Goal: Task Accomplishment & Management: Complete application form

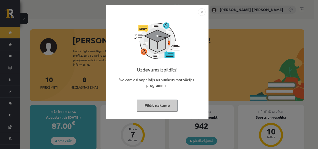
click at [143, 106] on button "Pildīt nākamo" at bounding box center [157, 105] width 41 height 12
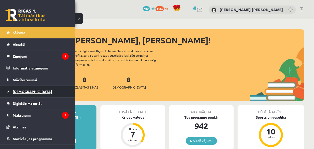
click at [19, 92] on span "[DEMOGRAPHIC_DATA]" at bounding box center [32, 91] width 39 height 5
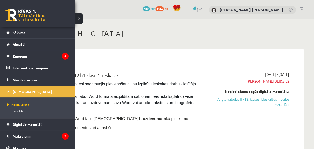
click at [20, 111] on span "Izlabotās" at bounding box center [14, 111] width 17 height 4
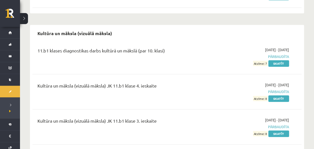
scroll to position [176, 0]
click at [281, 95] on link "Skatīt" at bounding box center [279, 98] width 21 height 7
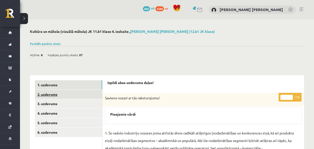
click at [81, 92] on link "2. uzdevums" at bounding box center [68, 94] width 67 height 9
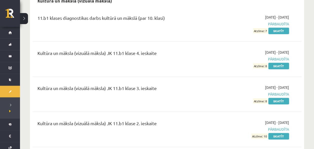
scroll to position [210, 0]
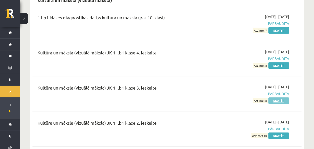
click at [277, 97] on link "Skatīt" at bounding box center [279, 100] width 21 height 7
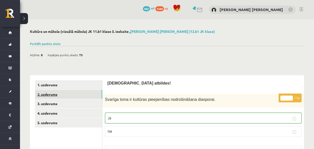
click at [83, 94] on link "2. uzdevums" at bounding box center [68, 94] width 67 height 9
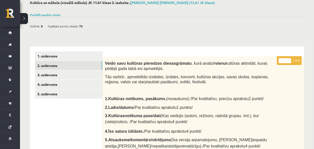
scroll to position [34, 0]
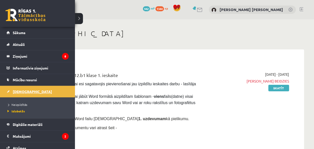
click at [17, 93] on link "[DEMOGRAPHIC_DATA]" at bounding box center [38, 92] width 62 height 12
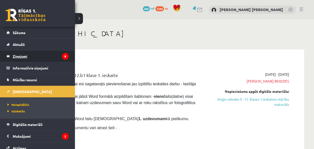
click at [19, 54] on legend "Ziņojumi 8" at bounding box center [41, 56] width 56 height 12
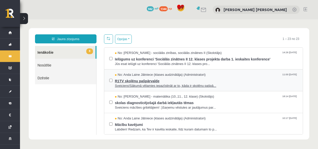
click at [139, 76] on span "No: Anda Laine Jātniece (klases audzinātāja) (Administratori)" at bounding box center [160, 74] width 91 height 5
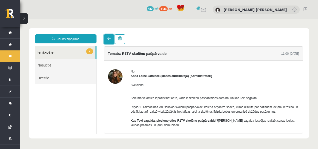
click at [113, 39] on link at bounding box center [109, 39] width 10 height 10
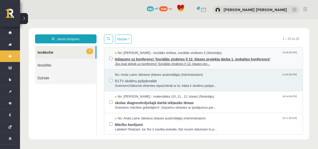
click at [136, 59] on span "Ielūgums uz konferenci 'Sociālās zinātnes II 12. klases projekta darba 1. ieska…" at bounding box center [206, 58] width 183 height 6
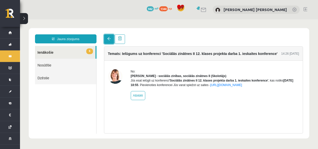
click at [108, 35] on link at bounding box center [109, 39] width 10 height 10
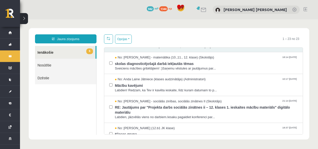
scroll to position [39, 0]
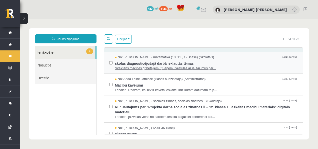
click at [187, 63] on span "skolas diagnosticējošajā darbā iekļautās tēmas" at bounding box center [206, 63] width 183 height 6
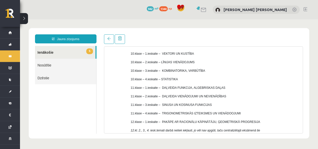
scroll to position [66, 0]
click at [107, 38] on span at bounding box center [109, 39] width 4 height 4
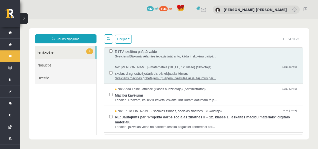
scroll to position [30, 0]
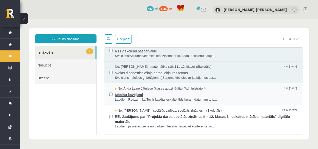
click at [183, 92] on span "Mācību kavējumi" at bounding box center [206, 94] width 183 height 6
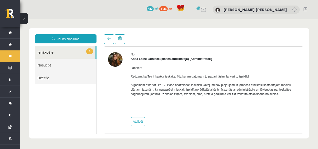
scroll to position [18, 0]
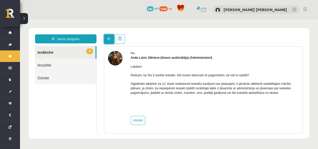
click at [104, 40] on link at bounding box center [109, 39] width 10 height 10
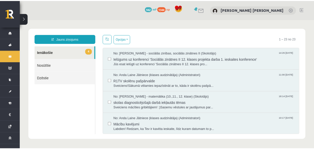
scroll to position [0, 0]
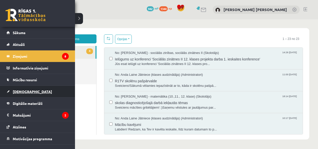
click at [21, 91] on span "[DEMOGRAPHIC_DATA]" at bounding box center [32, 91] width 39 height 5
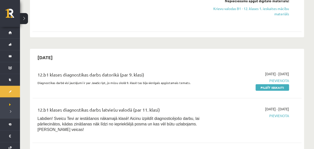
scroll to position [508, 0]
click at [269, 84] on link "Pildīt ieskaiti" at bounding box center [273, 87] width 34 height 7
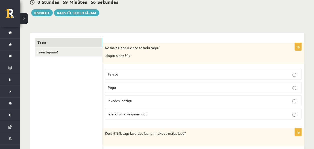
scroll to position [61, 0]
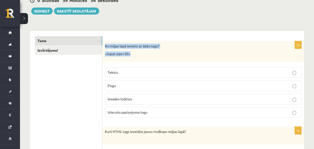
drag, startPoint x: 105, startPoint y: 46, endPoint x: 133, endPoint y: 53, distance: 29.4
click at [133, 53] on div "Ko mājas lapā ievieto ar šādu tagu? <input size=30>" at bounding box center [204, 51] width 202 height 21
copy div "Ko mājas lapā ievieto ar šādu tagu? <input size=30>"
click at [138, 73] on p "Tekstu" at bounding box center [203, 72] width 191 height 5
click at [127, 95] on label "Ievades lodziņu" at bounding box center [203, 98] width 197 height 11
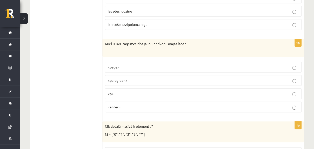
scroll to position [150, 0]
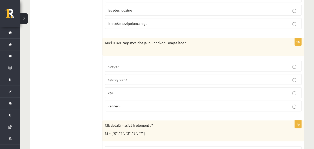
click at [110, 107] on p "<enter>" at bounding box center [203, 105] width 191 height 5
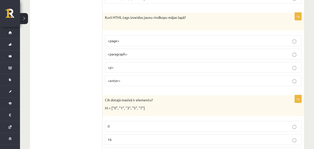
scroll to position [175, 0]
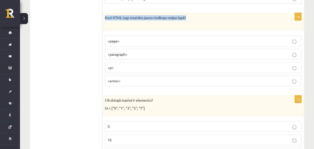
drag, startPoint x: 105, startPoint y: 17, endPoint x: 189, endPoint y: 17, distance: 83.5
click at [189, 17] on p "Kurš HTML tags izveidos jaunu rindkopu mājas lapā?" at bounding box center [191, 20] width 172 height 10
copy p "Kurš HTML tags izveidos jaunu rindkopu mājas lapā?"
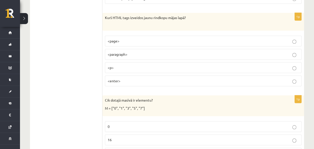
click at [133, 63] on label "<p>" at bounding box center [203, 67] width 197 height 11
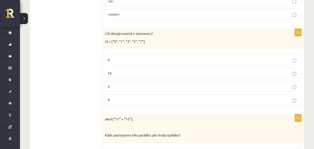
scroll to position [242, 0]
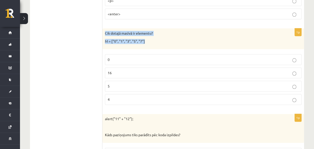
drag, startPoint x: 105, startPoint y: 32, endPoint x: 150, endPoint y: 37, distance: 45.4
click at [150, 37] on div "Cik dotajā masīvā ir elementu? M = ["0", "1", "3", "5", "7"]" at bounding box center [204, 38] width 202 height 21
copy div "Cik dotajā masīvā ir elementu? M = ["0", "1", "3", "5", "7"]"
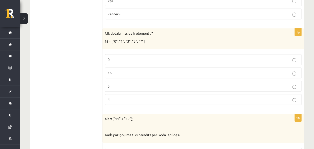
click at [124, 81] on label "5" at bounding box center [203, 86] width 197 height 11
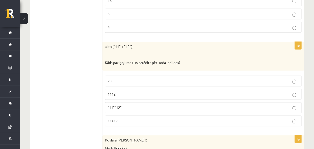
scroll to position [314, 0]
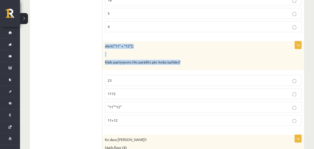
drag, startPoint x: 105, startPoint y: 44, endPoint x: 182, endPoint y: 58, distance: 78.4
click at [182, 58] on div "alert("11" + "12"); Kāds paziņojums tiks parādīts pēc koda izpildes?" at bounding box center [204, 55] width 202 height 29
copy div "alert("11" + "12"); Kāds paziņojums tiks parādīts pēc koda izpildes?"
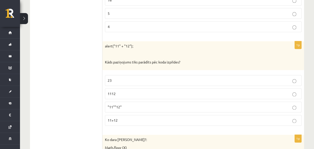
click at [111, 88] on label "1112" at bounding box center [203, 93] width 197 height 11
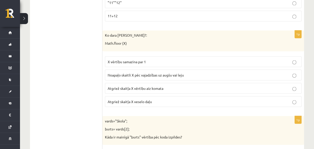
scroll to position [418, 0]
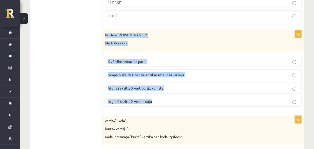
drag, startPoint x: 106, startPoint y: 31, endPoint x: 161, endPoint y: 95, distance: 83.9
click at [161, 95] on div "1p Ko dara koda rindiņa?: Math.floor (X) X vērtību samazina par 1 Noapaļo skait…" at bounding box center [204, 70] width 202 height 80
copy div "Ko dara koda rindiņa?: Math.floor (X) X vērtību samazina par 1 Noapaļo skaitli …"
click at [149, 99] on span "Atgriež skaitļa X veselo daļu" at bounding box center [130, 101] width 44 height 5
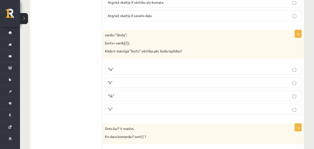
scroll to position [504, 0]
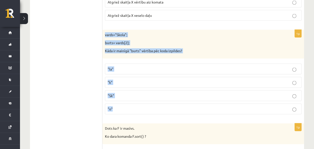
drag, startPoint x: 105, startPoint y: 31, endPoint x: 156, endPoint y: 103, distance: 88.6
click at [156, 103] on div "1p vards="Skola"; burts= vards[2]; Kāda ir mainīgā "burts" vērtība pēc koda izp…" at bounding box center [204, 74] width 202 height 88
copy div "vards="Skola"; burts= vards[2]; Kāda ir mainīgā "burts" vērtība pēc koda izpild…"
click at [116, 106] on p ""o"" at bounding box center [203, 108] width 191 height 5
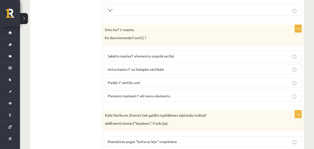
scroll to position [603, 0]
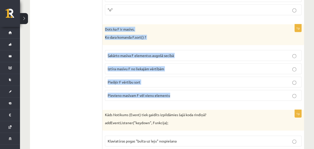
drag, startPoint x: 105, startPoint y: 24, endPoint x: 171, endPoint y: 88, distance: 91.4
click at [171, 88] on div "1p Dots ka F ir masīvs. Ko dara komanda F.sort() ? Sakārto masīva F elementus a…" at bounding box center [204, 64] width 202 height 80
copy div "Dots ka F ir masīvs. Ko dara komanda F.sort() ? Sakārto masīva F elementus augo…"
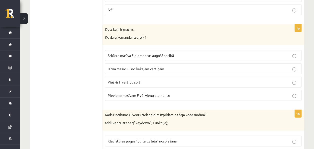
click at [127, 53] on span "Sakārto masīva F elementus augošā secībā" at bounding box center [141, 55] width 66 height 5
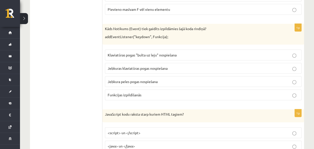
scroll to position [689, 0]
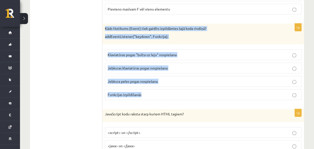
drag, startPoint x: 104, startPoint y: 23, endPoint x: 155, endPoint y: 88, distance: 82.7
click at [155, 88] on div "1p Kāds Notikums (Event) tiek gaidīts izpildāmies šajā koda rindiņā? addEventLi…" at bounding box center [204, 64] width 202 height 80
copy div "Kāds Notikums (Event) tiek gaidīts izpildāmies šajā koda rindiņā? addEventListe…"
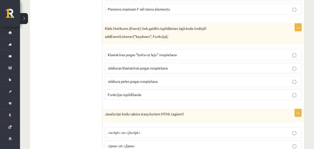
click at [128, 66] on span "Jebkuras klaviatūras pogas nospiešana" at bounding box center [138, 68] width 60 height 5
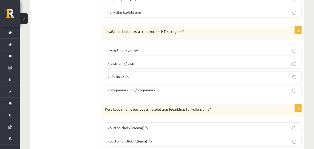
scroll to position [771, 0]
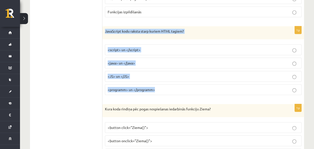
drag, startPoint x: 103, startPoint y: 26, endPoint x: 159, endPoint y: 84, distance: 80.0
click at [159, 84] on div "1p JavaScript kodu raksta starp kuriem HTML tagiem? <script> un </script> <java…" at bounding box center [204, 62] width 202 height 73
copy div "JavaScript kodu raksta starp kuriem HTML tagiem? <script> un </script> <java> u…"
click at [127, 44] on label "<script> un </script>" at bounding box center [203, 49] width 197 height 11
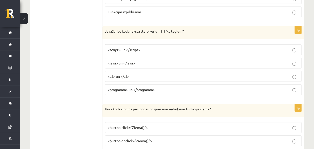
click at [124, 47] on span "<script> un </script>" at bounding box center [124, 49] width 33 height 5
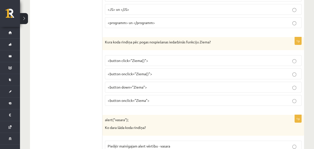
scroll to position [838, 0]
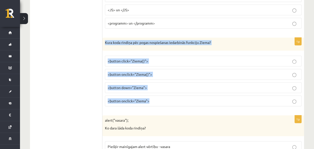
drag, startPoint x: 105, startPoint y: 36, endPoint x: 156, endPoint y: 94, distance: 77.5
click at [156, 94] on div "1p Kura koda rindiņa pēc pogas nospiešanas iedarbinās funkciju Ziema? <button c…" at bounding box center [204, 74] width 202 height 73
copy div "Kura koda rindiņa pēc pogas nospiešanas iedarbinās funkciju Ziema? <button clic…"
click at [117, 98] on span "<button onclick="Ziema">" at bounding box center [129, 100] width 42 height 5
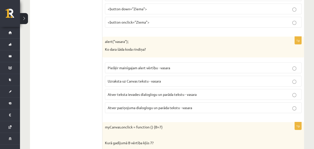
scroll to position [916, 0]
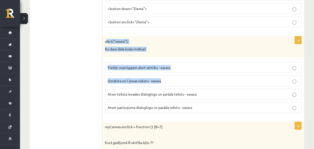
drag, startPoint x: 106, startPoint y: 33, endPoint x: 164, endPoint y: 74, distance: 70.2
click at [164, 74] on div "1p alert("vasara"); Ko dara šāda koda rindiņa? Piešķir mainīgajam alert vērtību…" at bounding box center [204, 76] width 202 height 80
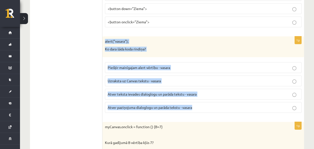
drag, startPoint x: 104, startPoint y: 34, endPoint x: 194, endPoint y: 99, distance: 110.9
click at [194, 99] on div "1p alert("vasara"); Ko dara šāda koda rindiņa? Piešķir mainīgajam alert vērtību…" at bounding box center [204, 76] width 202 height 80
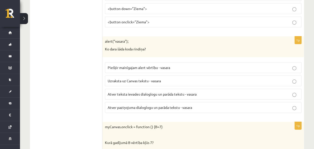
click at [129, 105] on span "Atver paziņojuma dialoglogu un parāda tekstu - vasara" at bounding box center [150, 107] width 85 height 5
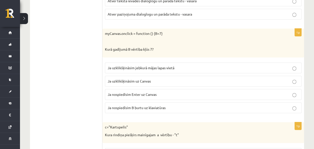
scroll to position [1010, 0]
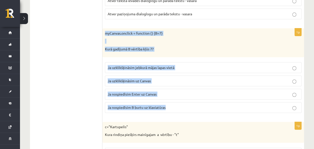
drag, startPoint x: 106, startPoint y: 24, endPoint x: 171, endPoint y: 93, distance: 94.8
click at [171, 93] on div "1p myCanvas.onclick = function () {B=7} Kurā gadījumā B vērtība kļūs 7? Ja uzkl…" at bounding box center [204, 72] width 202 height 88
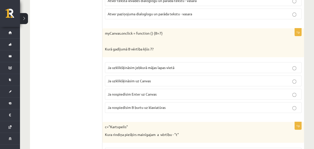
click at [128, 78] on span "Ja uzklikšķināsim uz Canvas" at bounding box center [129, 80] width 43 height 5
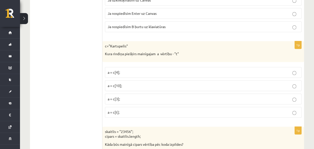
scroll to position [1091, 0]
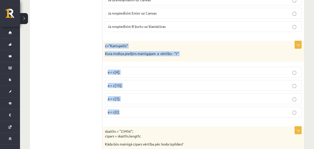
drag, startPoint x: 105, startPoint y: 37, endPoint x: 132, endPoint y: 99, distance: 67.8
click at [132, 99] on div "1p c="Kartupelis" Kura rindiņa piešķirs mainīgajam a vērtību - "t" a = c[4]; a …" at bounding box center [204, 81] width 202 height 80
click at [118, 96] on span "a = c[3];" at bounding box center [114, 98] width 12 height 5
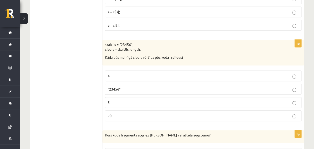
scroll to position [1179, 0]
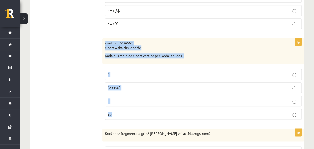
drag, startPoint x: 105, startPoint y: 35, endPoint x: 140, endPoint y: 103, distance: 77.3
click at [140, 103] on div "1p skaitlis = "23456"; cipars = skaitlis.length; Kāda būs mainīgā cipars vērtīb…" at bounding box center [204, 80] width 202 height 85
click at [111, 98] on fieldset "4 "23456" 5 20" at bounding box center [203, 93] width 197 height 55
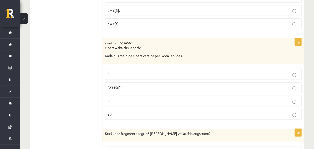
click at [122, 95] on label "5" at bounding box center [203, 100] width 197 height 11
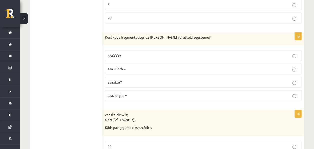
scroll to position [1275, 0]
drag, startPoint x: 105, startPoint y: 27, endPoint x: 196, endPoint y: 29, distance: 90.3
click at [196, 35] on p "Kurš koda fragments atgriež Canvas vai attēla augstumu?" at bounding box center [191, 37] width 172 height 5
click at [108, 50] on label "aaa.YYY=" at bounding box center [203, 55] width 197 height 11
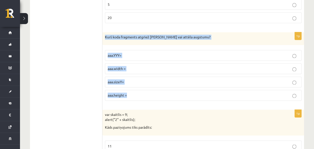
drag, startPoint x: 104, startPoint y: 28, endPoint x: 146, endPoint y: 90, distance: 74.9
click at [146, 90] on div "1p Kurš koda fragments atgriež Canvas vai attēla augstumu? aaa.YYY= aaa.width =…" at bounding box center [204, 68] width 202 height 73
drag, startPoint x: 146, startPoint y: 90, endPoint x: 134, endPoint y: 84, distance: 13.5
click at [134, 92] on p "aaa.height =" at bounding box center [203, 94] width 191 height 5
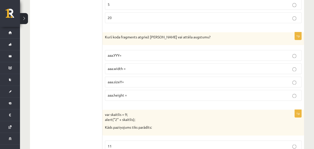
click at [80, 57] on ul "Tests Izvērtējums!" at bounding box center [69, 125] width 68 height 2607
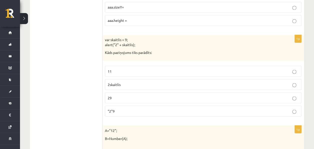
scroll to position [1350, 0]
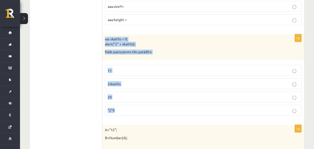
drag, startPoint x: 105, startPoint y: 29, endPoint x: 139, endPoint y: 96, distance: 74.8
click at [139, 96] on div "1p var skaitlis = 9; alert("2" + skaitlis); Kāds paziņojums tiks parādīts: 11 2…" at bounding box center [204, 76] width 202 height 85
click at [109, 94] on span "29" at bounding box center [110, 96] width 4 height 5
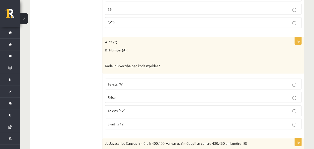
scroll to position [1438, 0]
click at [123, 121] on span "Skaitlis 12" at bounding box center [116, 123] width 16 height 5
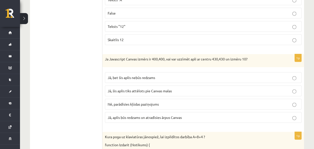
scroll to position [1523, 0]
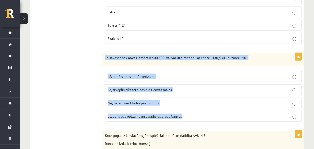
drag, startPoint x: 105, startPoint y: 47, endPoint x: 194, endPoint y: 102, distance: 104.5
click at [194, 102] on div "1p Ja Javascript Canvas izmērs ir 400,400, vai var uzzīmēt apli ar centru 430,4…" at bounding box center [204, 89] width 202 height 73
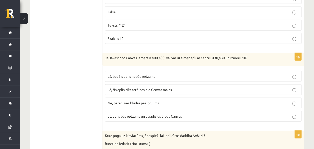
click at [125, 74] on p "Jā, bet šis aplis nebūs redzams" at bounding box center [203, 76] width 191 height 5
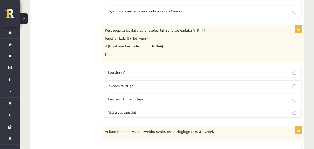
scroll to position [1629, 0]
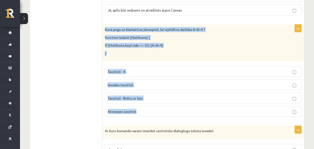
drag, startPoint x: 103, startPoint y: 17, endPoint x: 143, endPoint y: 96, distance: 88.3
click at [143, 96] on div "1p Kura poga uz klaviatūras jānospiež, lai izpildītos darbība A=8+4 ? function …" at bounding box center [204, 73] width 202 height 96
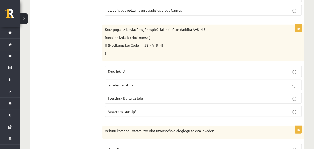
click at [122, 109] on span "Atstarpes taustiņš" at bounding box center [122, 111] width 29 height 5
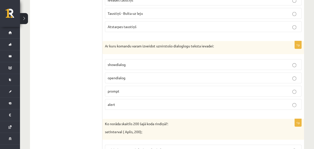
scroll to position [1713, 0]
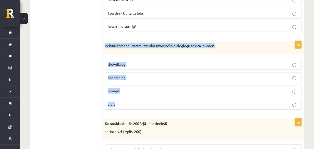
drag, startPoint x: 106, startPoint y: 33, endPoint x: 126, endPoint y: 92, distance: 62.1
click at [126, 92] on div "1p Ar kuru komandu varam izveidot uznirstošo dialoglogu teksta ievadei: showdia…" at bounding box center [204, 77] width 202 height 73
click at [115, 88] on span "prompt" at bounding box center [114, 90] width 12 height 5
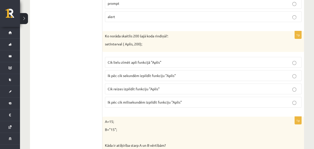
scroll to position [1801, 0]
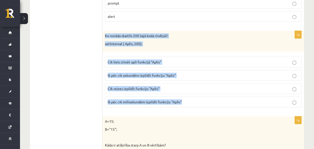
drag, startPoint x: 105, startPoint y: 21, endPoint x: 183, endPoint y: 88, distance: 103.0
click at [183, 88] on div "1p Ko norāda skaitlis 200 šajā koda rindiņā?: setInterval ( Aplis, 200); Cik li…" at bounding box center [204, 71] width 202 height 80
drag, startPoint x: 80, startPoint y: 55, endPoint x: 119, endPoint y: 57, distance: 39.1
drag, startPoint x: 119, startPoint y: 57, endPoint x: 116, endPoint y: 59, distance: 3.9
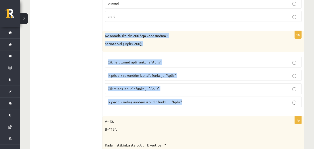
click at [116, 73] on p "Ik pēc cik sekundēm izpildīt funkciju "Aplis"" at bounding box center [203, 75] width 191 height 5
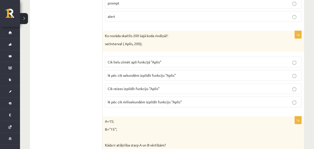
click at [140, 99] on span "Ik pēc cik milisekundēm izpildīt funkciju "Aplis"" at bounding box center [145, 101] width 74 height 5
click at [123, 73] on span "Ik pēc cik sekundēm izpildīt funkciju "Aplis"" at bounding box center [142, 75] width 68 height 5
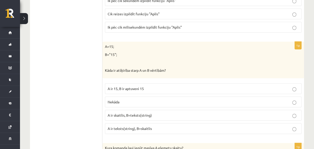
scroll to position [1891, 0]
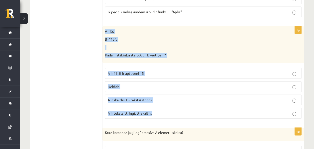
drag, startPoint x: 104, startPoint y: 18, endPoint x: 155, endPoint y: 96, distance: 93.4
click at [155, 96] on div "1p A=15; B="15"; Kāda ir atšķirība starp A un B vērtībām? A ir 15, B ir aptuven…" at bounding box center [204, 74] width 202 height 96
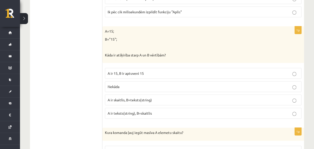
click at [114, 94] on label "A ir skaitlis, B=teksts(string)" at bounding box center [203, 99] width 197 height 11
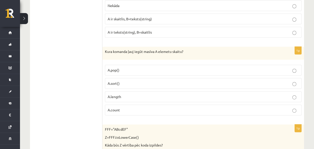
scroll to position [1972, 0]
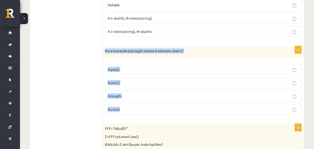
drag, startPoint x: 105, startPoint y: 37, endPoint x: 125, endPoint y: 91, distance: 58.3
click at [125, 91] on div "1p Kura komanda ļauj iegūt masīva A elemetu skaitu? A.pop() A.sort() A.length A…" at bounding box center [204, 82] width 202 height 73
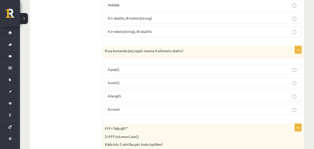
click at [120, 93] on span "A.length" at bounding box center [115, 95] width 14 height 5
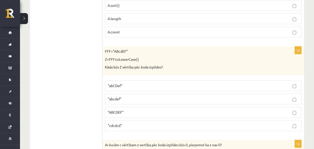
scroll to position [2049, 0]
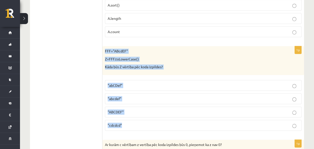
drag, startPoint x: 105, startPoint y: 35, endPoint x: 124, endPoint y: 111, distance: 78.9
click at [124, 111] on div "1p FFF="ABcdEF" Z=FFF.toLowerCase() Kāda būs Z vērtība pēc koda izpildes? "abCD…" at bounding box center [204, 90] width 202 height 88
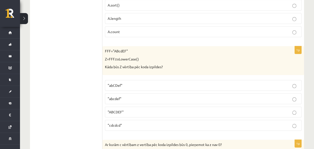
click at [117, 96] on p ""abcdef"" at bounding box center [203, 98] width 191 height 5
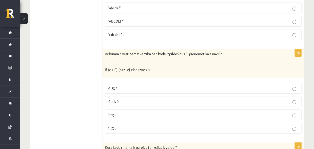
scroll to position [2141, 0]
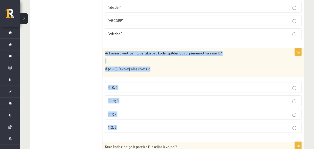
drag, startPoint x: 106, startPoint y: 36, endPoint x: 125, endPoint y: 107, distance: 73.4
click at [125, 107] on div "1p Ar kurām c vērtībam z vertība pēc koda izpildes būs 0, pieņemot ka z nav 0? …" at bounding box center [204, 92] width 202 height 88
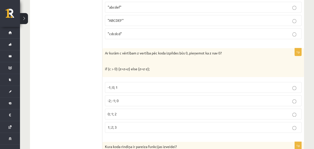
click at [116, 98] on span "-2; -1; 0" at bounding box center [113, 100] width 11 height 5
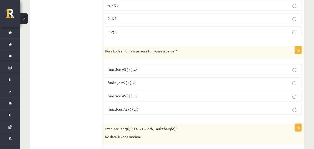
scroll to position [2237, 0]
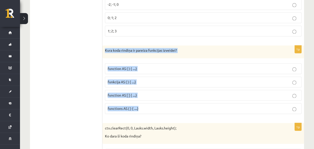
drag, startPoint x: 104, startPoint y: 34, endPoint x: 146, endPoint y: 89, distance: 69.8
click at [146, 89] on div "1p Kura koda rindiņa ir pareiza funkcijas izveidei? function AS ( ) { ....} fun…" at bounding box center [204, 81] width 202 height 73
click at [118, 106] on span "functions AS ( ) { ....}" at bounding box center [123, 108] width 31 height 5
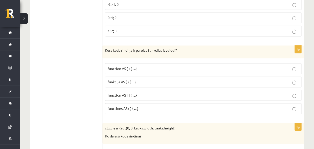
click at [120, 106] on span "functions AS ( ) { ....}" at bounding box center [123, 108] width 31 height 5
click at [124, 66] on span "function AS ( ) { ....}" at bounding box center [122, 68] width 29 height 5
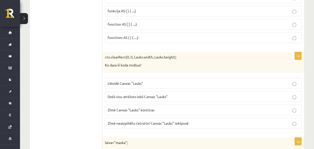
scroll to position [2308, 0]
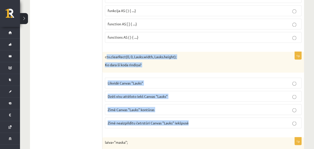
drag, startPoint x: 106, startPoint y: 38, endPoint x: 192, endPoint y: 102, distance: 106.2
click at [192, 102] on div "1p ctx.clearRect(0, 0, Lauks.width, Lauks.height); Ko dara šī koda rindiņa? Lik…" at bounding box center [204, 92] width 202 height 80
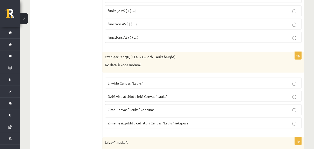
click at [133, 91] on label "Dzēš visu attēloto iekš Canvas "Lauks"" at bounding box center [203, 96] width 197 height 11
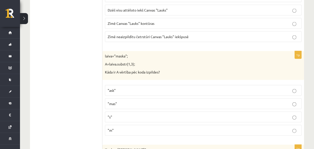
scroll to position [2394, 0]
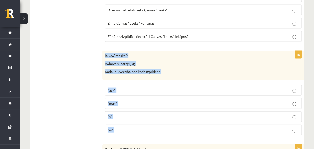
drag, startPoint x: 105, startPoint y: 37, endPoint x: 178, endPoint y: 115, distance: 106.7
click at [178, 115] on div "1p laiva="maska"; A=laiva.substr(1,3); Kāda ir A vērtība pēc koda izpildes? "as…" at bounding box center [204, 95] width 202 height 88
click at [123, 87] on p ""ask"" at bounding box center [203, 89] width 191 height 5
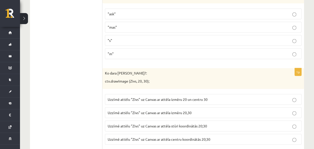
scroll to position [2478, 0]
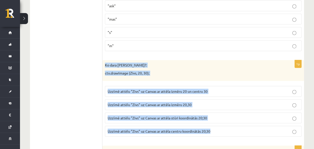
drag, startPoint x: 105, startPoint y: 47, endPoint x: 212, endPoint y: 110, distance: 124.9
click at [212, 110] on div "1p Ko dara koda rindiņa?: ctx.drawImage (Zivs, 20, 30); Uzzīmē attēlu "Zivs" uz…" at bounding box center [204, 100] width 202 height 80
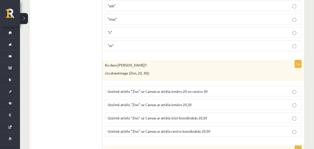
click at [140, 115] on p "Uzzīmē attēlu "Zivs" uz Canvas ar attēla stūri koordinātās 20;30" at bounding box center [203, 117] width 191 height 5
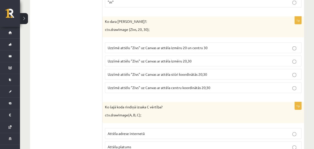
scroll to position [2550, 0]
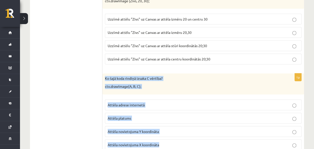
drag, startPoint x: 105, startPoint y: 58, endPoint x: 167, endPoint y: 126, distance: 92.1
click at [167, 126] on div "1p Ko šajā koda rindiņā izsaka C vērtība? ctx.drawImage(A, B, C); Attēla adrese…" at bounding box center [204, 113] width 202 height 80
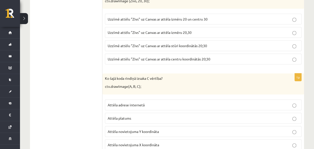
click at [119, 129] on span "Attēla novietojuma Y koordināta" at bounding box center [133, 131] width 51 height 5
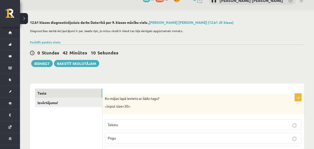
scroll to position [0, 0]
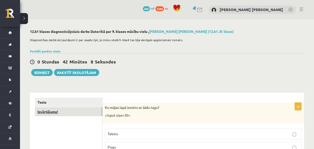
click at [69, 113] on link "Izvērtējums!" at bounding box center [68, 111] width 67 height 9
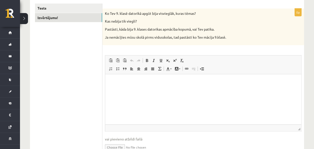
scroll to position [94, 0]
click at [144, 89] on html at bounding box center [203, 81] width 196 height 15
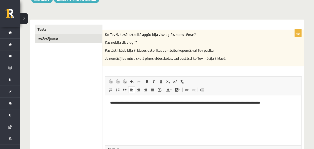
scroll to position [67, 0]
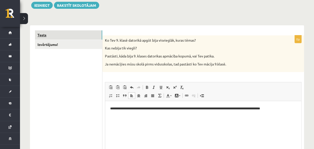
click at [75, 34] on link "Tests" at bounding box center [68, 34] width 67 height 9
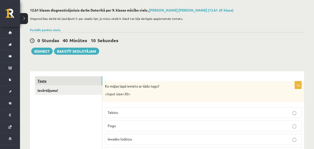
scroll to position [19, 0]
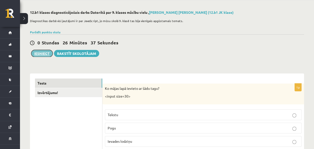
click at [37, 54] on button "Iesniegt" at bounding box center [42, 53] width 22 height 7
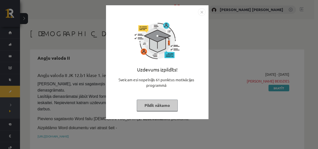
click at [161, 102] on button "Pildīt nākamo" at bounding box center [157, 105] width 41 height 12
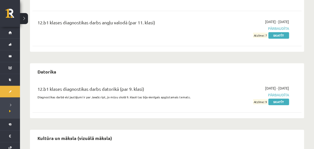
scroll to position [140, 0]
